Goal: Book appointment/travel/reservation

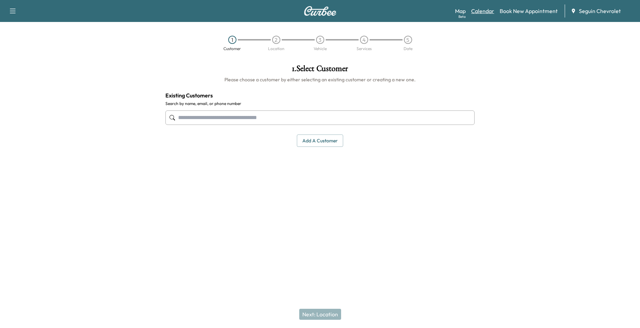
click at [490, 12] on link "Calendar" at bounding box center [482, 11] width 23 height 8
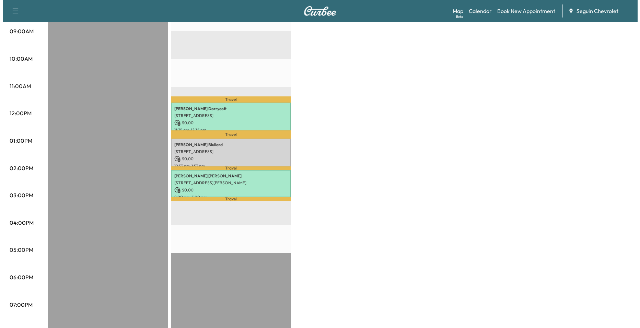
scroll to position [240, 0]
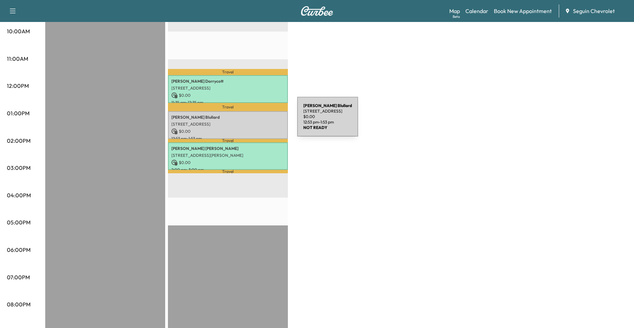
click at [246, 121] on p "[STREET_ADDRESS]" at bounding box center [227, 123] width 113 height 5
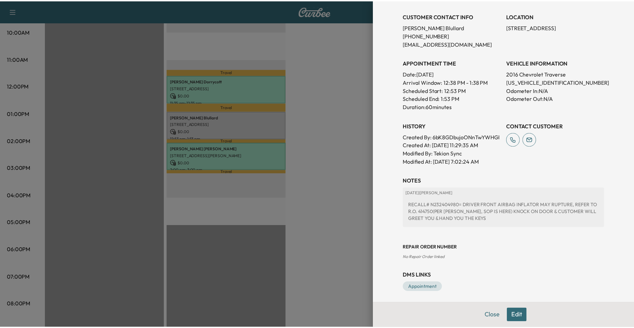
scroll to position [148, 0]
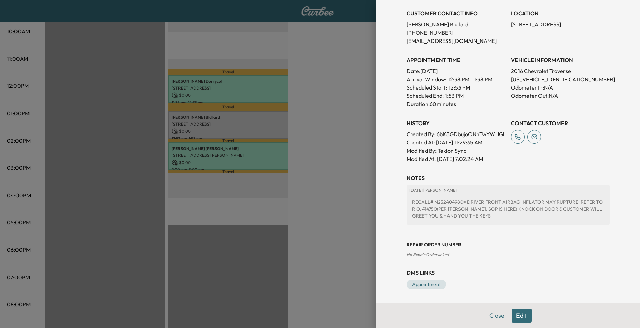
click at [318, 132] on div at bounding box center [320, 164] width 640 height 328
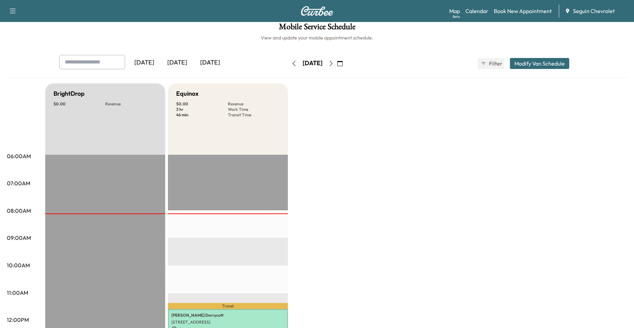
scroll to position [0, 0]
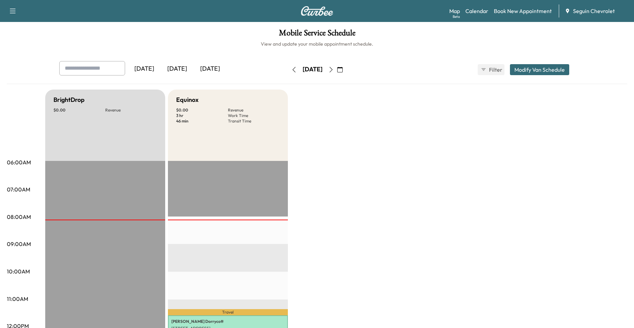
click at [334, 71] on icon "button" at bounding box center [331, 69] width 5 height 5
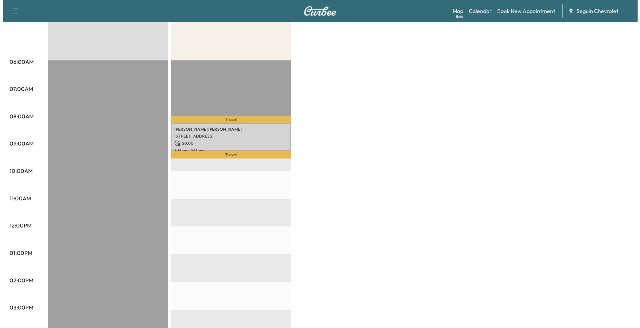
scroll to position [103, 0]
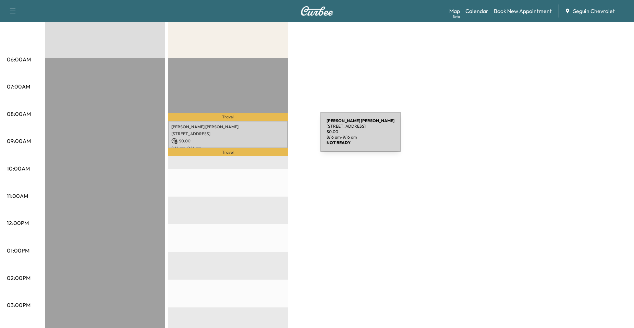
click at [267, 135] on p "[STREET_ADDRESS]" at bounding box center [227, 133] width 113 height 5
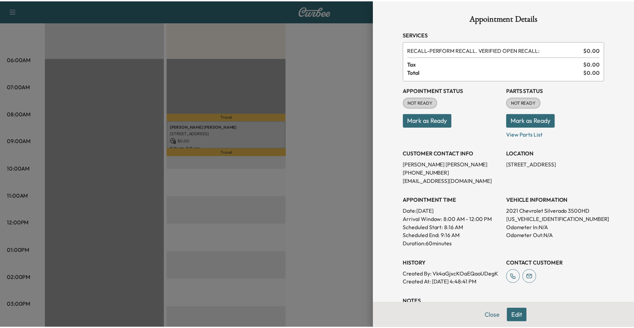
scroll to position [123, 0]
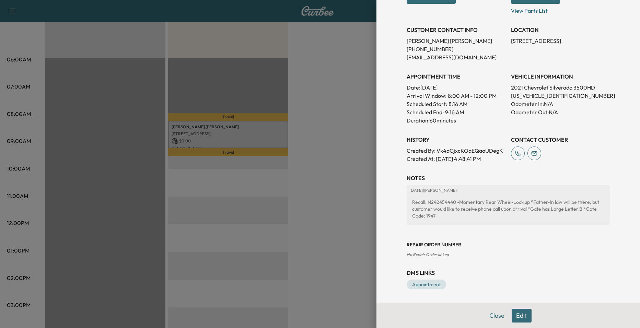
click at [356, 161] on div at bounding box center [320, 164] width 640 height 328
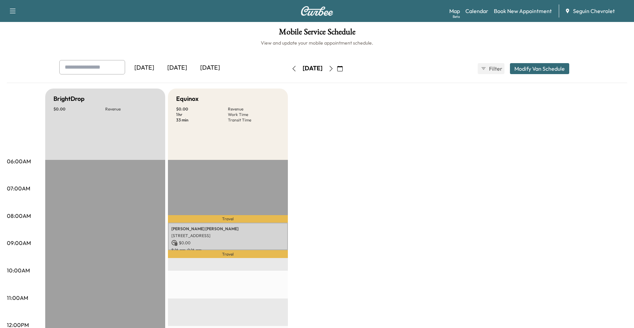
scroll to position [0, 0]
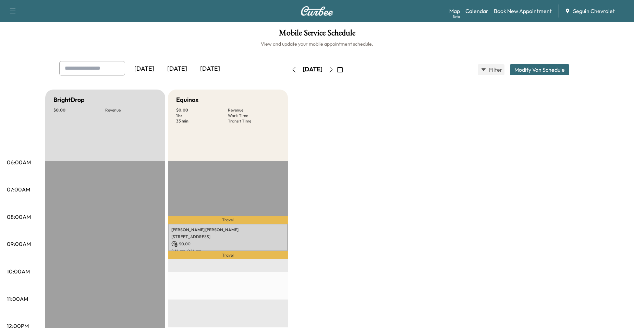
click at [291, 68] on icon "button" at bounding box center [293, 69] width 5 height 5
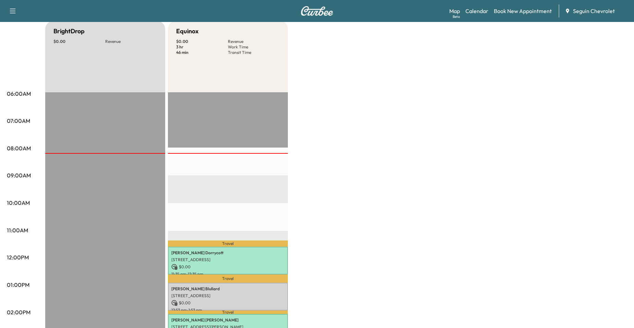
click at [209, 163] on div "Travel [PERSON_NAME] [STREET_ADDRESS][PERSON_NAME] $ 0.00 11:35 am - 12:35 pm T…" at bounding box center [228, 313] width 120 height 443
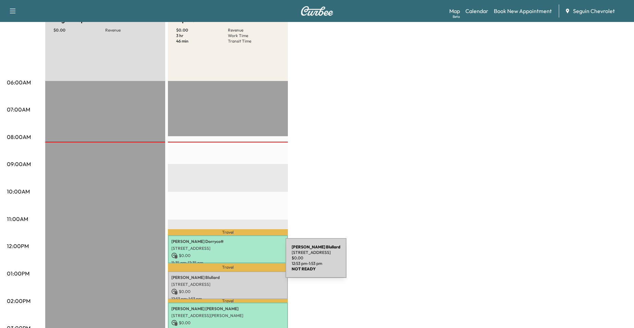
scroll to position [34, 0]
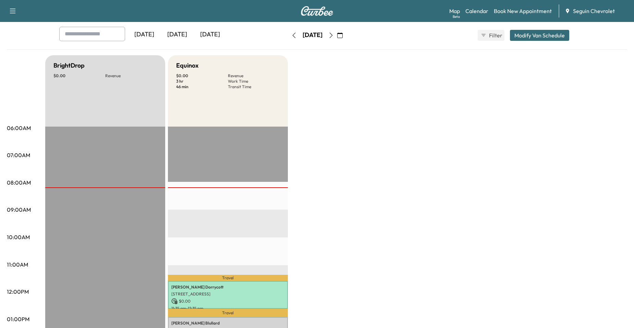
click at [286, 187] on div at bounding box center [228, 187] width 120 height 1
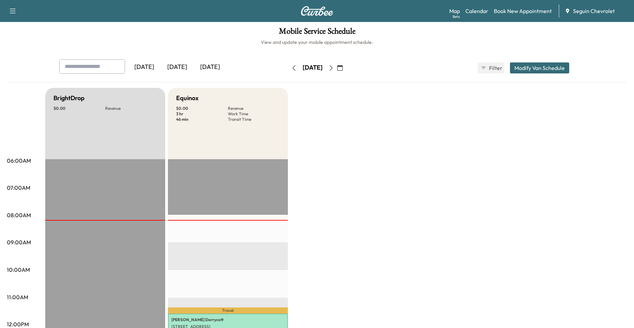
scroll to position [0, 0]
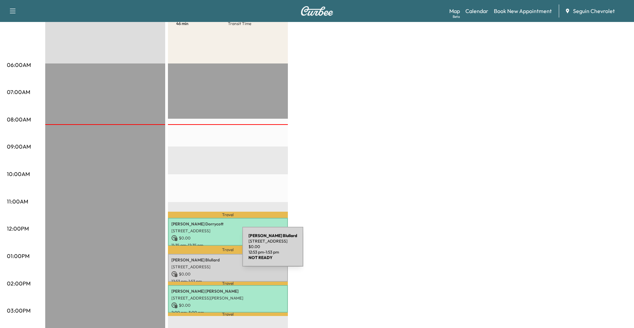
scroll to position [103, 0]
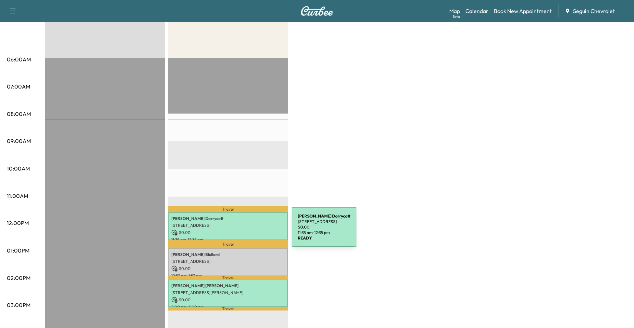
click at [240, 231] on p "$ 0.00" at bounding box center [227, 232] width 113 height 6
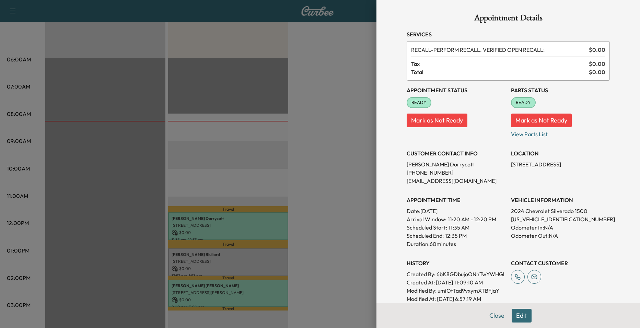
drag, startPoint x: 368, startPoint y: 141, endPoint x: 368, endPoint y: 145, distance: 4.1
click at [367, 141] on div at bounding box center [320, 164] width 640 height 328
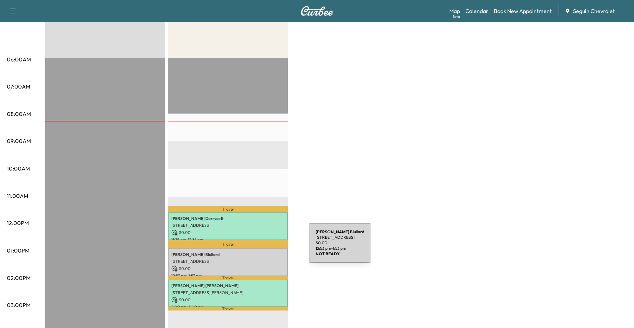
click at [258, 248] on div "[PERSON_NAME] [STREET_ADDRESS] $ 0.00 12:53 pm - 1:53 pm" at bounding box center [228, 262] width 120 height 28
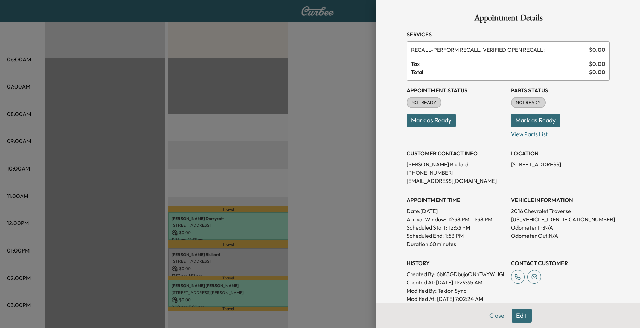
click at [325, 190] on div at bounding box center [320, 164] width 640 height 328
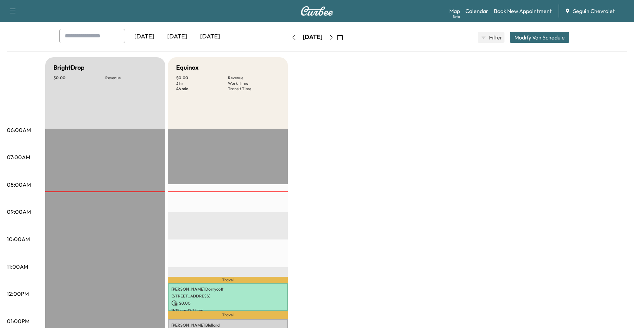
scroll to position [9, 0]
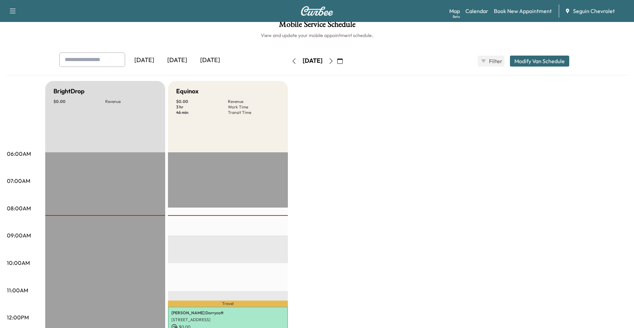
click at [334, 63] on icon "button" at bounding box center [331, 60] width 5 height 5
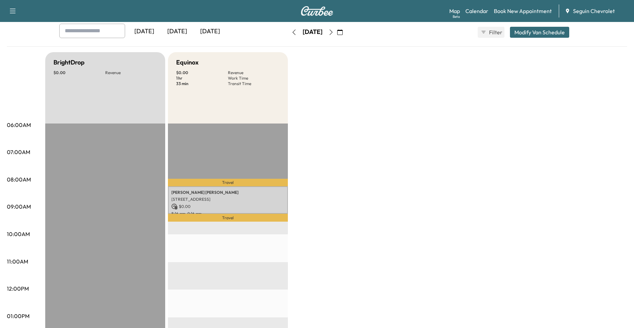
scroll to position [103, 0]
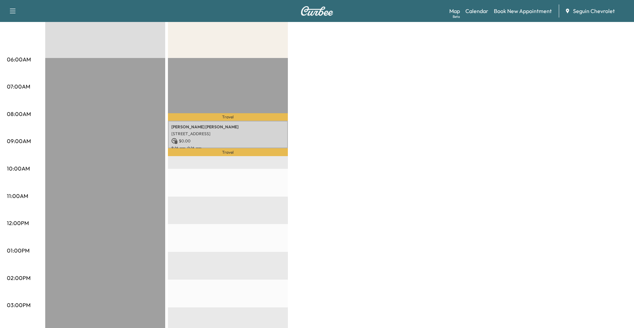
click at [253, 96] on div "Travel [PERSON_NAME] [STREET_ADDRESS] $ 0.00 8:16 am - 9:16 am Travel EST Start" at bounding box center [228, 279] width 120 height 443
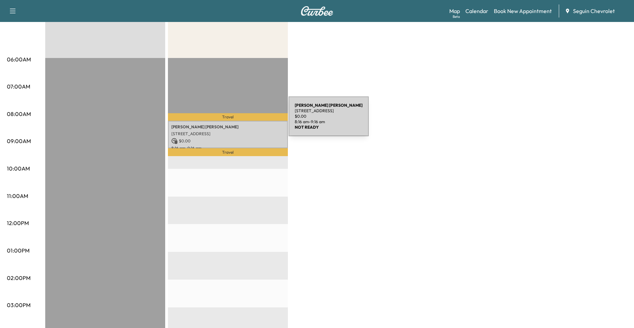
click at [231, 124] on p "[PERSON_NAME]" at bounding box center [227, 126] width 113 height 5
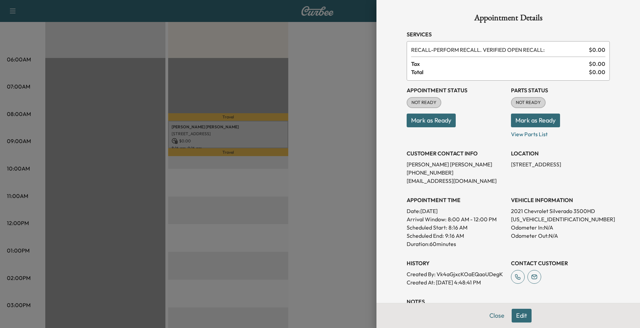
click at [317, 100] on div at bounding box center [320, 164] width 640 height 328
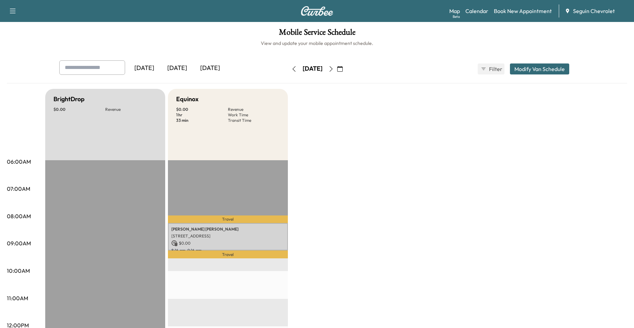
scroll to position [0, 0]
click at [334, 69] on icon "button" at bounding box center [331, 69] width 5 height 5
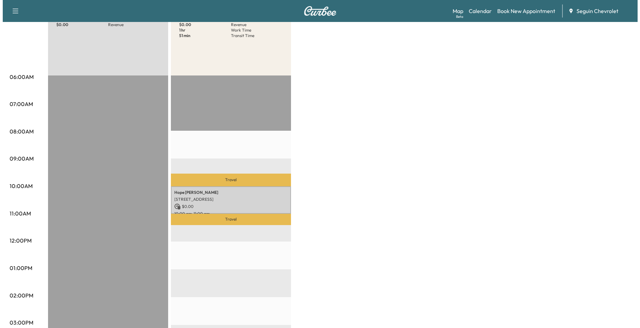
scroll to position [103, 0]
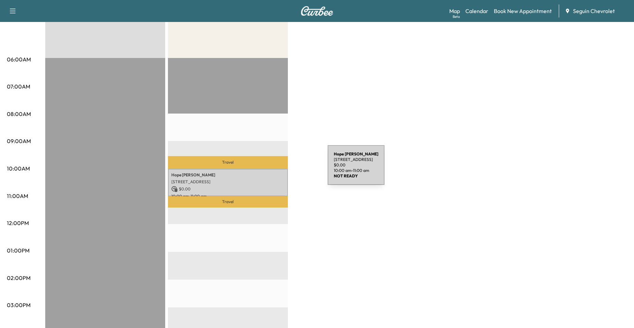
click at [259, 179] on p "[STREET_ADDRESS]" at bounding box center [227, 181] width 113 height 5
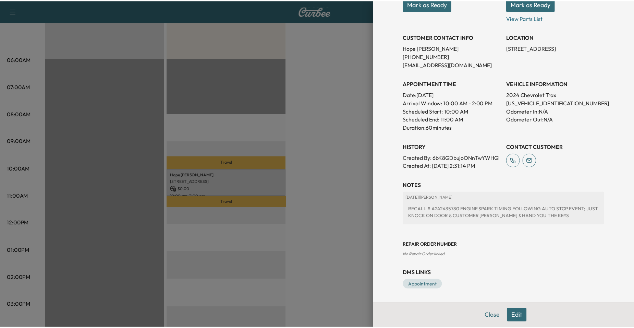
scroll to position [125, 0]
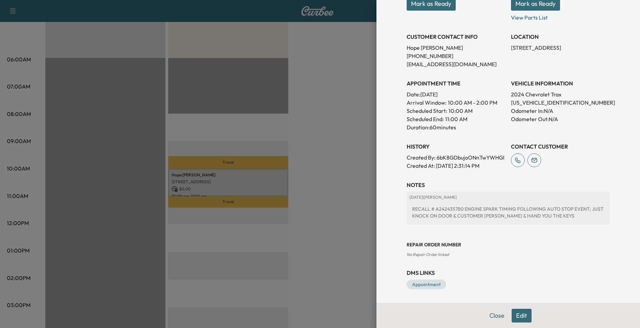
click at [330, 158] on div at bounding box center [320, 164] width 640 height 328
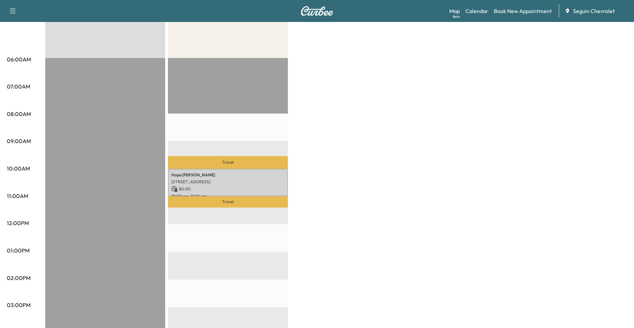
drag, startPoint x: 248, startPoint y: 161, endPoint x: 253, endPoint y: 166, distance: 7.3
click at [248, 161] on p "Travel" at bounding box center [228, 162] width 120 height 12
click at [254, 169] on div "[PERSON_NAME] [STREET_ADDRESS] $ 0.00 10:00 am - 11:00 am" at bounding box center [228, 183] width 120 height 28
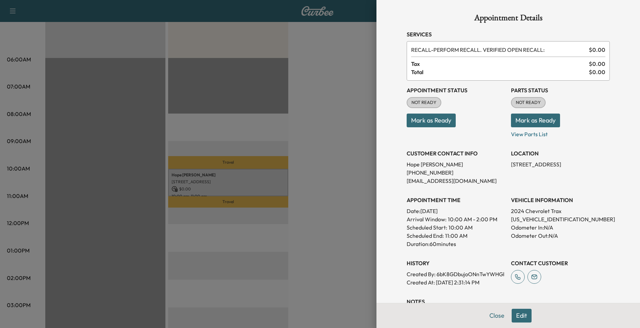
drag, startPoint x: 264, startPoint y: 158, endPoint x: 272, endPoint y: 158, distance: 7.5
click at [264, 158] on div at bounding box center [320, 164] width 640 height 328
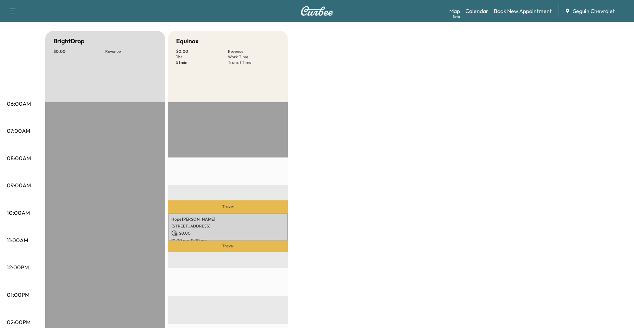
scroll to position [0, 0]
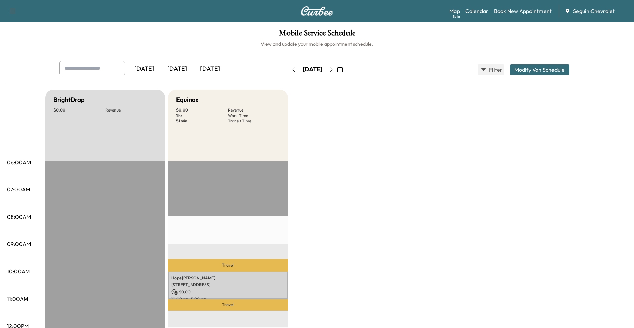
click at [334, 69] on icon "button" at bounding box center [331, 69] width 5 height 5
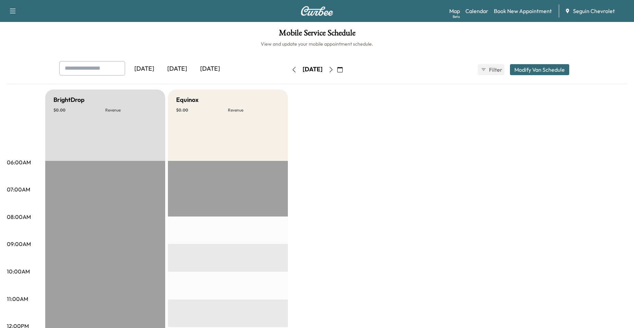
drag, startPoint x: 353, startPoint y: 60, endPoint x: 353, endPoint y: 66, distance: 6.2
click at [346, 61] on div "[DATE] September 2025 S M T W T F S 31 1 2 3 4 5 6 7 8 9 10 11 12 13 14 15 16 1…" at bounding box center [317, 70] width 58 height 22
click at [334, 67] on icon "button" at bounding box center [331, 69] width 5 height 5
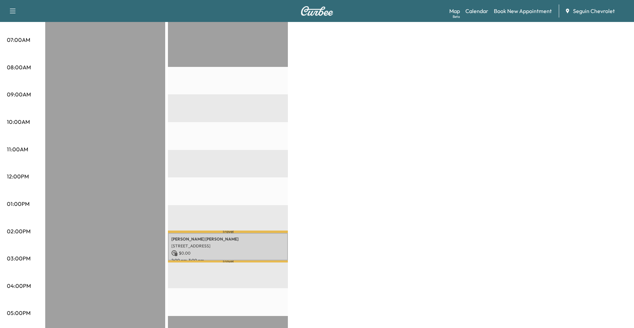
scroll to position [171, 0]
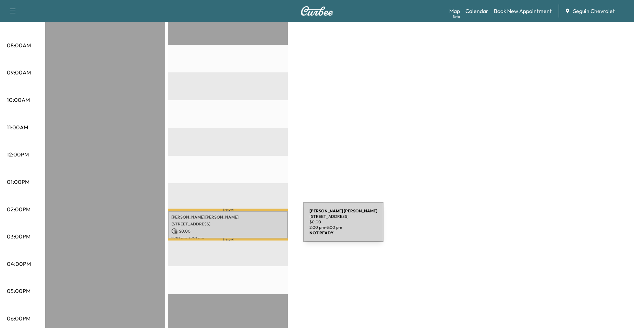
click at [248, 229] on p "$ 0.00" at bounding box center [227, 231] width 113 height 6
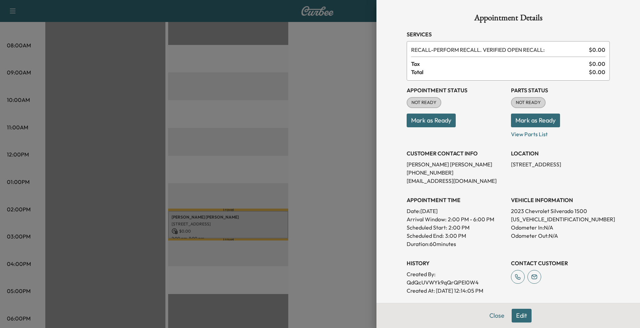
click at [301, 168] on div at bounding box center [320, 164] width 640 height 328
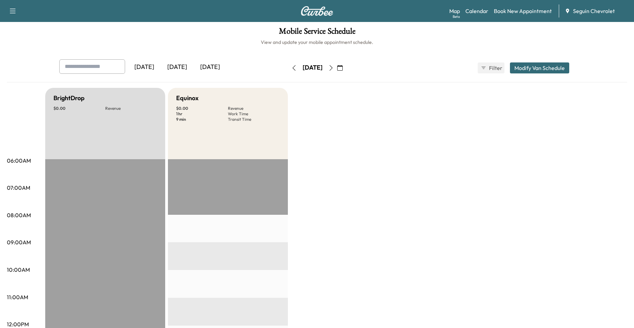
scroll to position [0, 0]
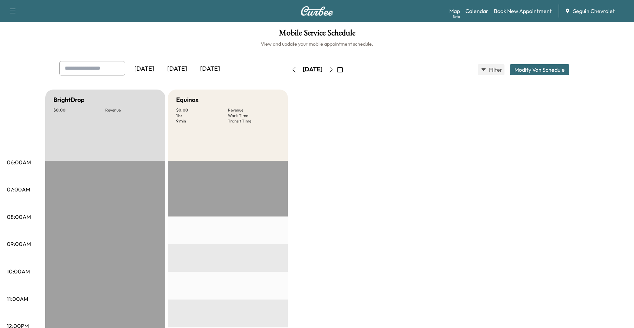
click at [334, 69] on icon "button" at bounding box center [331, 69] width 5 height 5
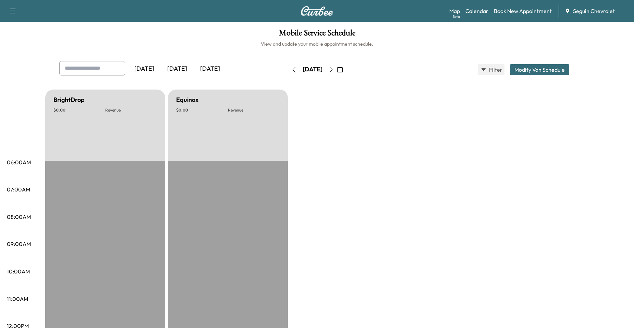
click at [337, 69] on button "button" at bounding box center [331, 69] width 12 height 11
click at [334, 69] on icon "button" at bounding box center [331, 69] width 5 height 5
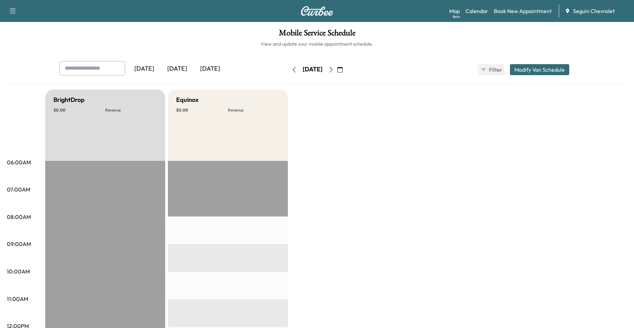
click at [334, 72] on icon "button" at bounding box center [331, 69] width 5 height 5
click at [346, 75] on div "[DATE] September 2025 S M T W T F S 31 1 2 3 4 5 6 7 8 9 10 11 12 13 14 15 16 1…" at bounding box center [317, 70] width 58 height 22
click at [337, 70] on button "button" at bounding box center [331, 69] width 12 height 11
click at [337, 71] on div "[DATE]" at bounding box center [312, 69] width 49 height 11
drag, startPoint x: 348, startPoint y: 71, endPoint x: 355, endPoint y: 70, distance: 6.6
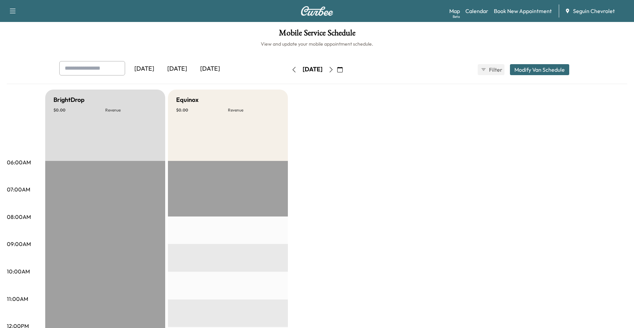
click at [337, 70] on button "button" at bounding box center [331, 69] width 12 height 11
click at [485, 13] on link "Calendar" at bounding box center [477, 11] width 23 height 8
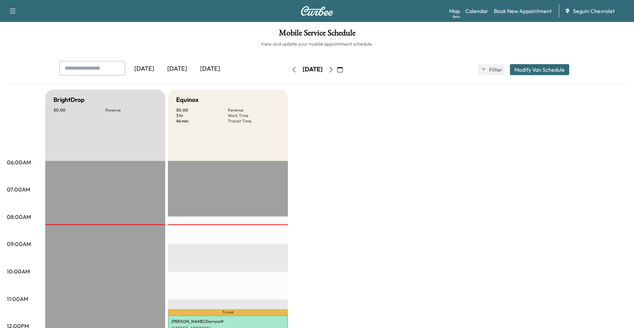
click at [337, 71] on button "button" at bounding box center [331, 69] width 12 height 11
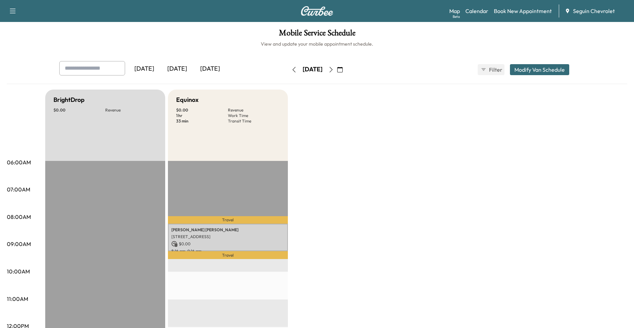
click at [343, 69] on icon "button" at bounding box center [339, 69] width 5 height 5
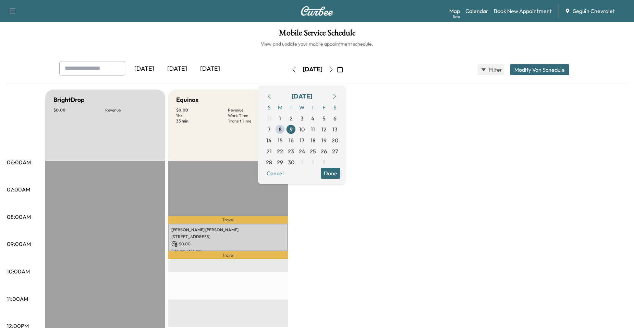
drag, startPoint x: 375, startPoint y: 89, endPoint x: 366, endPoint y: 70, distance: 21.0
click at [375, 89] on div "[DATE] [DATE] [DATE] [DATE] September 2025 S M T W T F S 31 1 2 3 4 5 6 7 8 9 1…" at bounding box center [317, 332] width 621 height 543
drag, startPoint x: 366, startPoint y: 70, endPoint x: 369, endPoint y: 74, distance: 5.4
click at [346, 70] on button "button" at bounding box center [340, 69] width 12 height 11
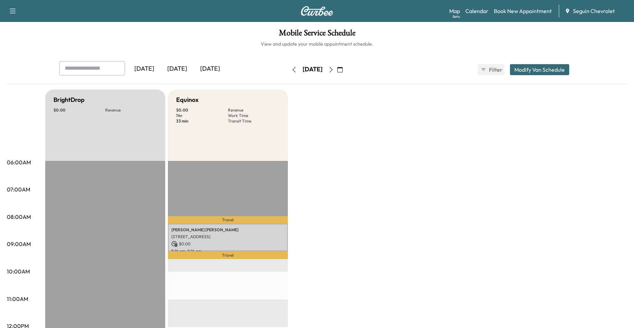
click at [288, 69] on button "button" at bounding box center [294, 69] width 12 height 11
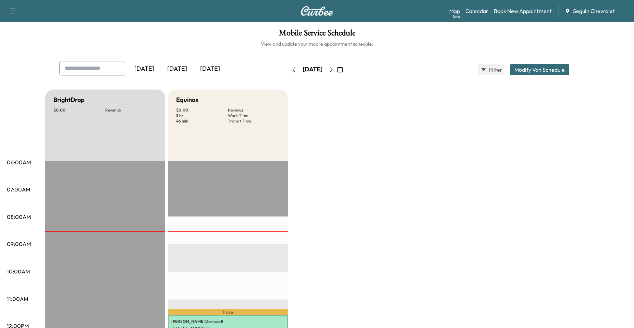
click at [334, 69] on icon "button" at bounding box center [331, 69] width 5 height 5
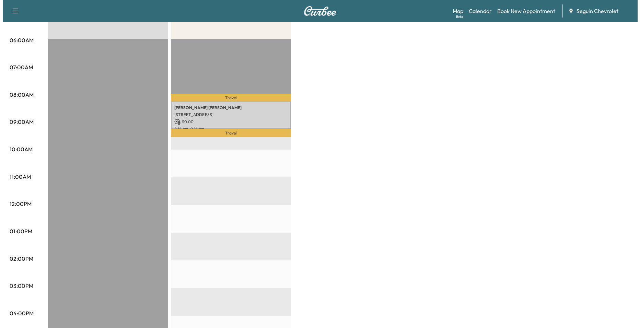
scroll to position [137, 0]
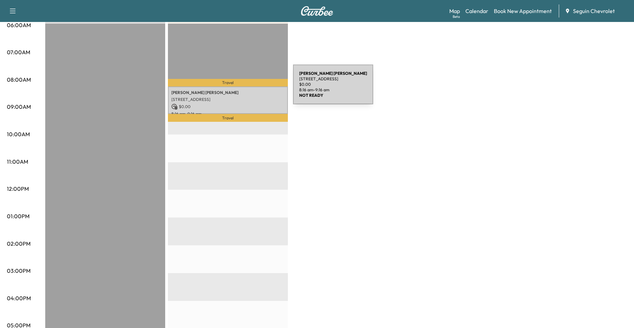
click at [241, 87] on div "[PERSON_NAME] [STREET_ADDRESS] $ 0.00 8:16 am - 9:16 am" at bounding box center [228, 100] width 120 height 28
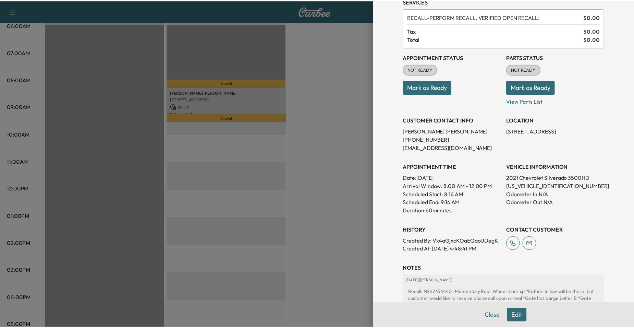
scroll to position [123, 0]
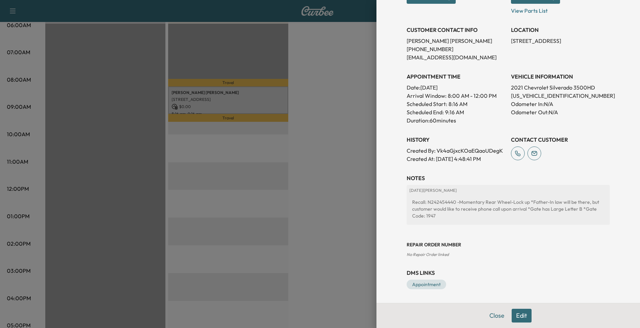
click at [319, 167] on div at bounding box center [320, 164] width 640 height 328
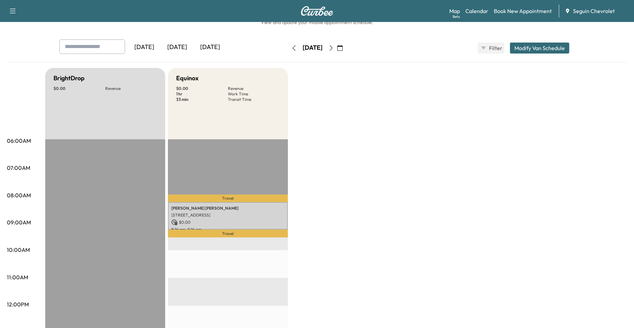
scroll to position [0, 0]
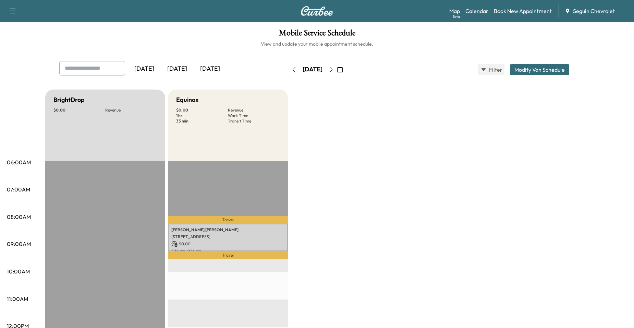
click at [288, 72] on button "button" at bounding box center [294, 69] width 12 height 11
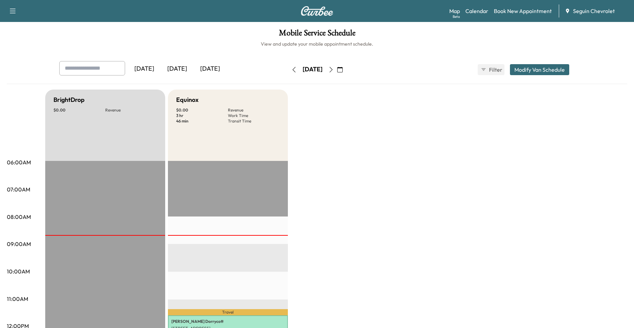
click at [303, 71] on div "[DATE]" at bounding box center [313, 69] width 20 height 9
click at [288, 71] on button "button" at bounding box center [294, 69] width 12 height 11
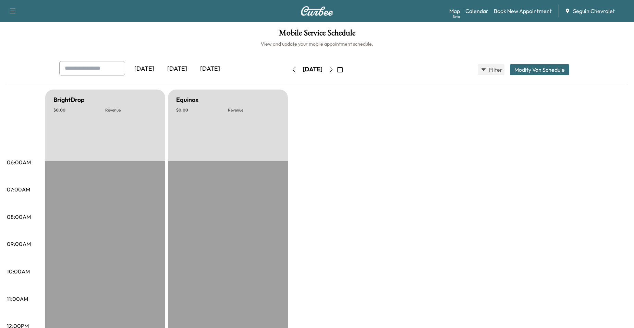
click at [291, 71] on icon "button" at bounding box center [293, 69] width 5 height 5
click at [291, 67] on icon "button" at bounding box center [293, 69] width 5 height 5
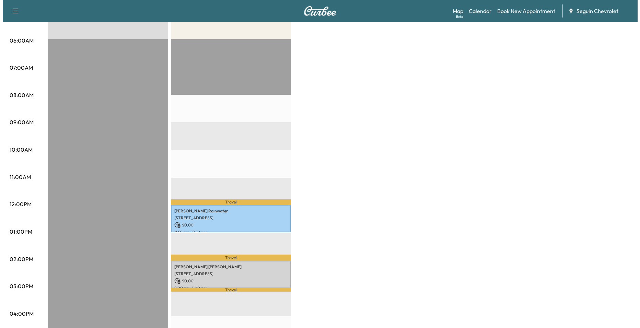
scroll to position [137, 0]
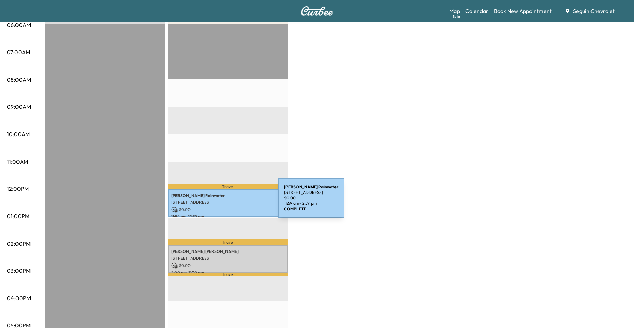
drag, startPoint x: 262, startPoint y: 203, endPoint x: 226, endPoint y: 201, distance: 36.7
click at [226, 201] on p "[STREET_ADDRESS]" at bounding box center [227, 202] width 113 height 5
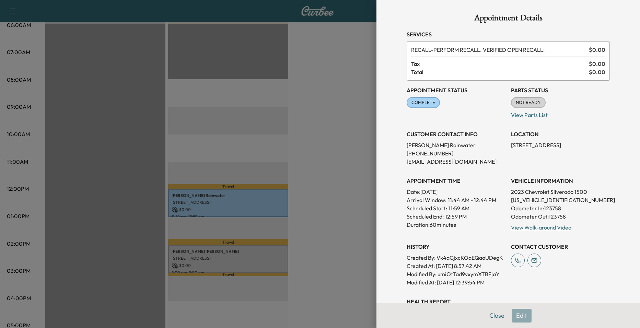
drag, startPoint x: 329, startPoint y: 166, endPoint x: 323, endPoint y: 162, distance: 7.1
click at [327, 166] on div at bounding box center [320, 164] width 640 height 328
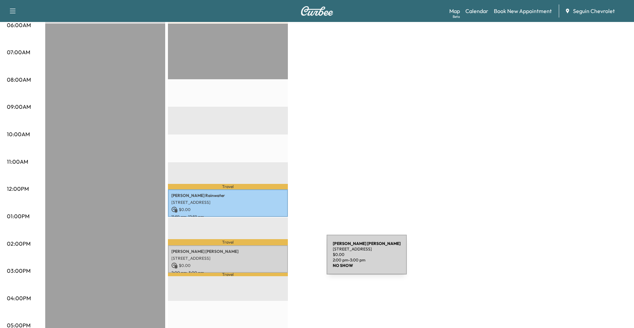
click at [275, 259] on div "[PERSON_NAME] [STREET_ADDRESS] $ 0.00 2:00 pm - 3:00 pm" at bounding box center [228, 259] width 120 height 28
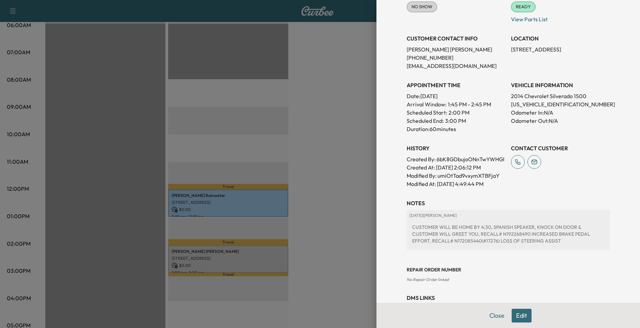
scroll to position [129, 0]
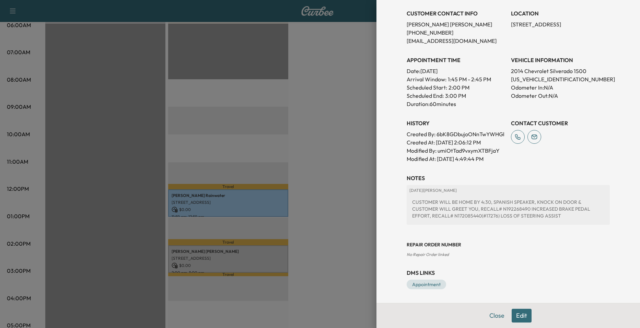
click at [300, 146] on div at bounding box center [320, 164] width 640 height 328
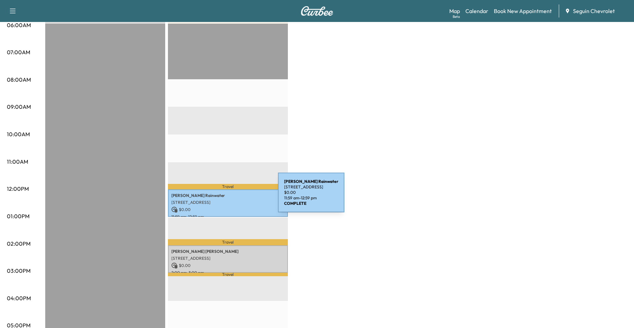
click at [227, 196] on div "[PERSON_NAME] [STREET_ADDRESS][PERSON_NAME] $ 0.00 11:59 am - 12:59 pm" at bounding box center [228, 203] width 120 height 28
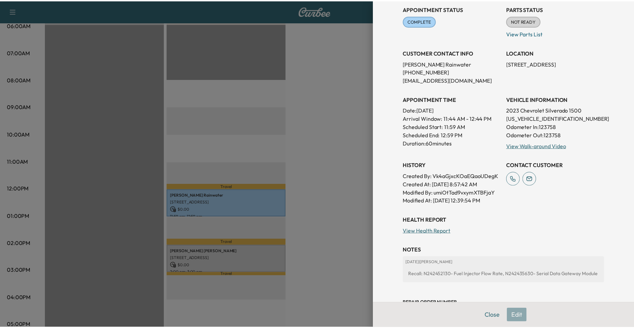
scroll to position [0, 0]
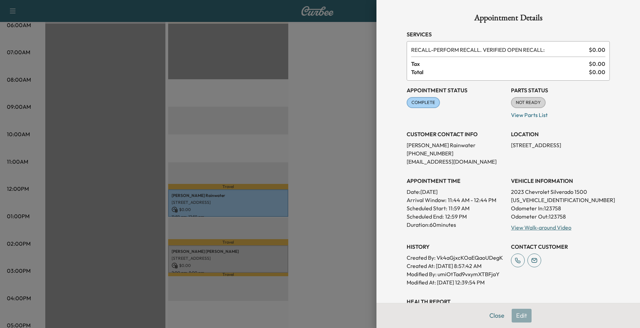
click at [338, 164] on div at bounding box center [320, 164] width 640 height 328
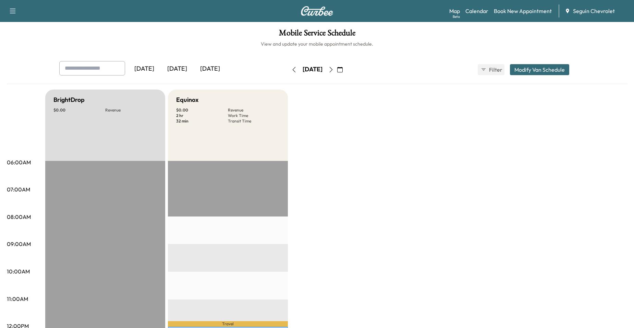
drag, startPoint x: 266, startPoint y: 70, endPoint x: 277, endPoint y: 71, distance: 11.0
click at [268, 71] on div "[DATE] [DATE] [DATE] [DATE] September 2025 S M T W T F S 31 1 2 3 4 5 6 7 8 9 1…" at bounding box center [317, 69] width 527 height 17
click at [291, 70] on icon "button" at bounding box center [293, 69] width 5 height 5
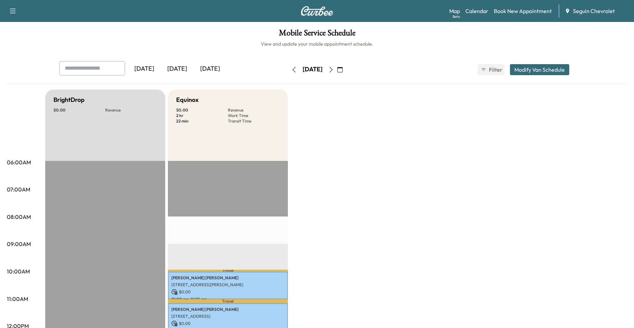
click at [291, 69] on icon "button" at bounding box center [293, 69] width 5 height 5
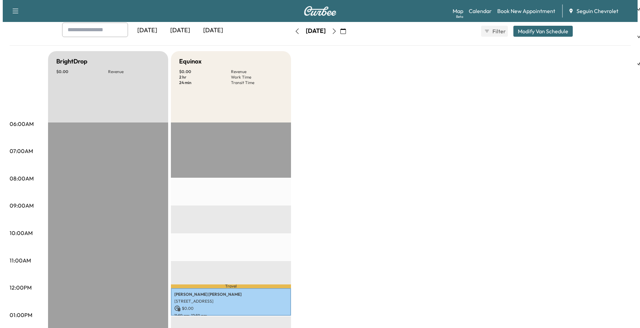
scroll to position [34, 0]
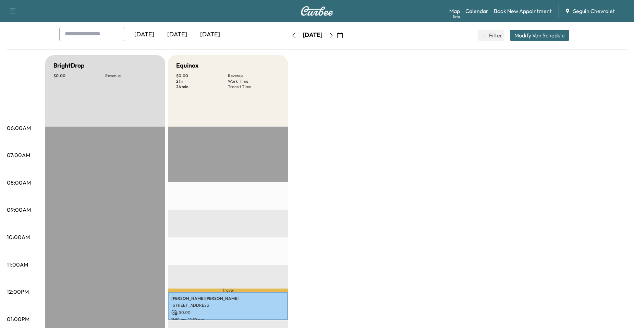
click at [337, 37] on button "button" at bounding box center [331, 35] width 12 height 11
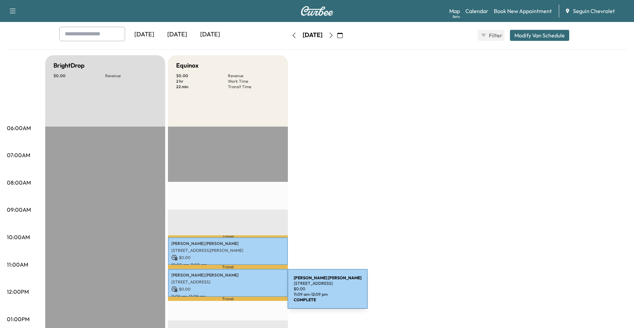
click at [234, 294] on p "11:09 am - 12:09 pm" at bounding box center [227, 296] width 113 height 5
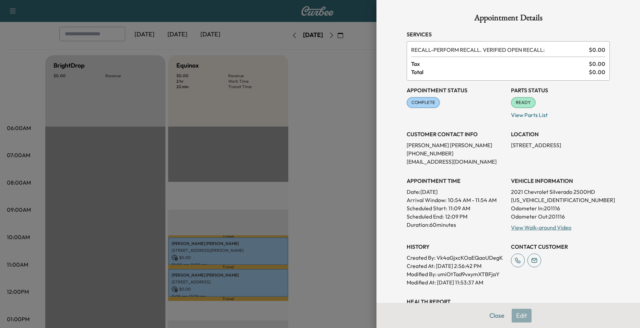
click at [331, 179] on div at bounding box center [320, 164] width 640 height 328
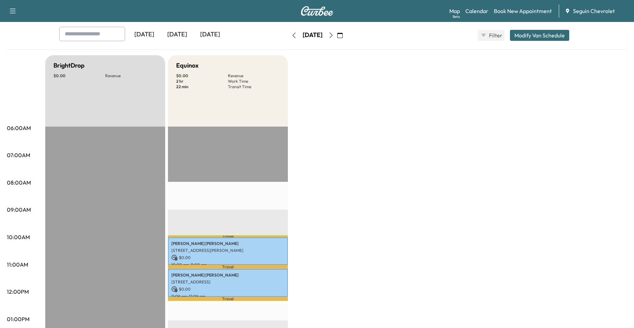
scroll to position [17, 0]
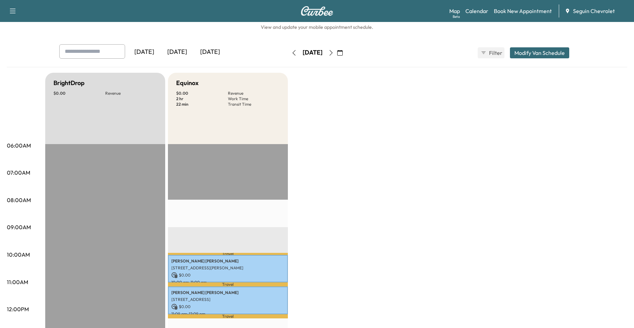
drag, startPoint x: 337, startPoint y: 287, endPoint x: 334, endPoint y: 294, distance: 8.3
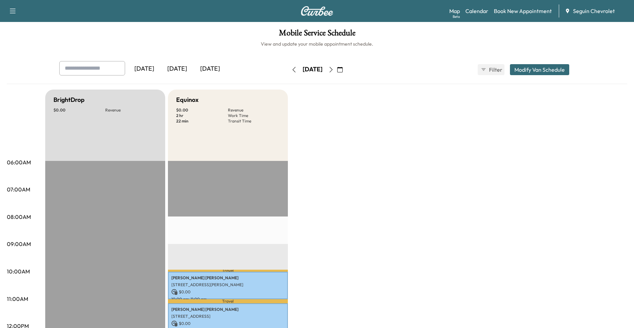
drag, startPoint x: 334, startPoint y: 294, endPoint x: 307, endPoint y: 205, distance: 93.4
